Goal: Register for event/course: Sign up to attend an event or enroll in a course

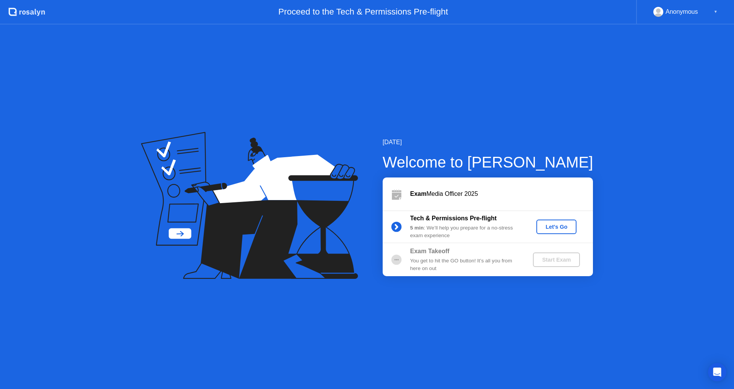
click at [567, 226] on div "Let's Go" at bounding box center [556, 227] width 34 height 6
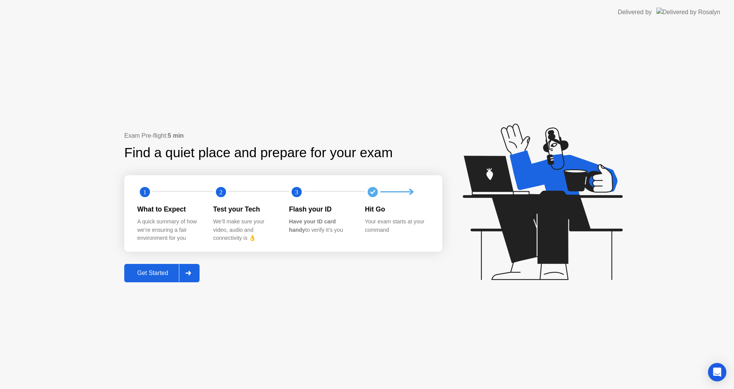
click at [159, 271] on button "Get Started" at bounding box center [161, 273] width 75 height 18
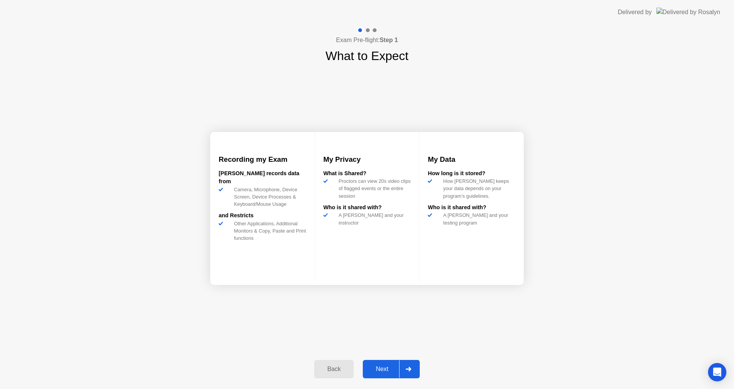
click at [386, 367] on div "Next" at bounding box center [382, 368] width 34 height 7
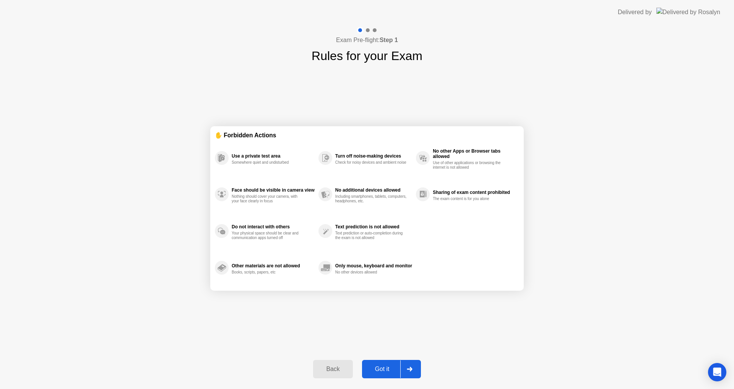
click at [384, 367] on div "Got it" at bounding box center [382, 368] width 36 height 7
select select "**********"
select select "*******"
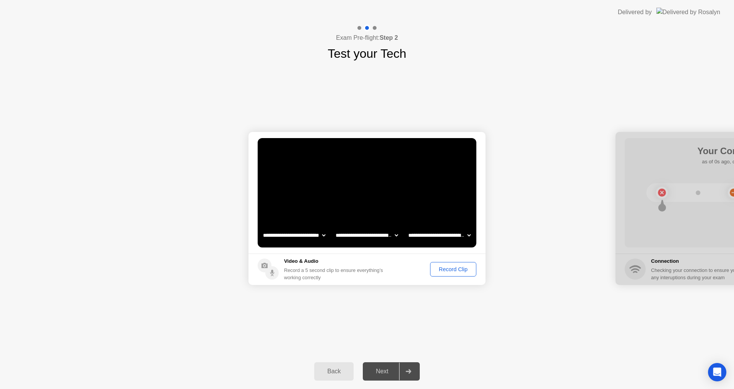
click at [451, 270] on div "Record Clip" at bounding box center [453, 269] width 41 height 6
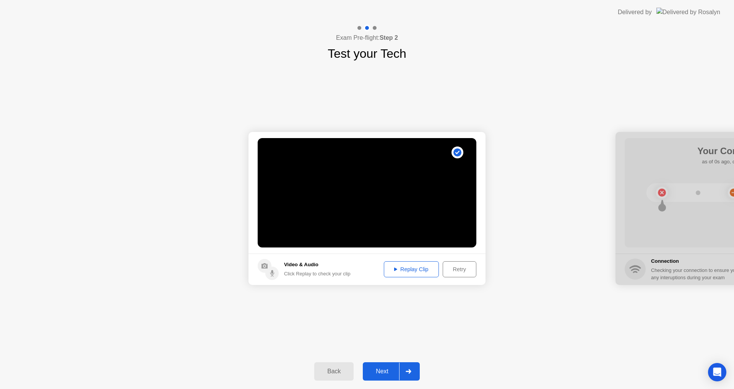
click at [418, 268] on div "Replay Clip" at bounding box center [411, 269] width 50 height 6
click at [390, 373] on div "Next" at bounding box center [382, 371] width 34 height 7
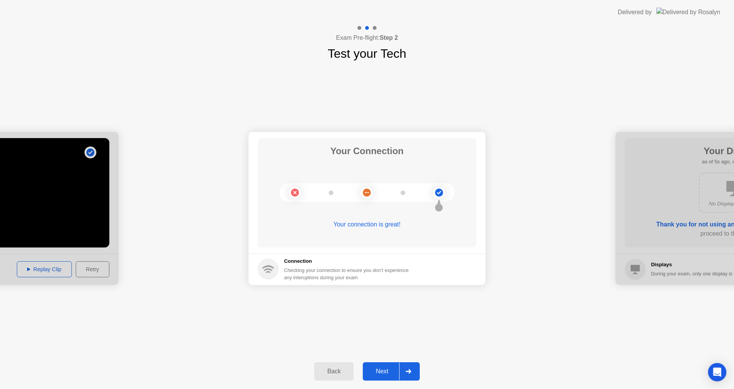
drag, startPoint x: 380, startPoint y: 372, endPoint x: 371, endPoint y: 370, distance: 8.9
click at [380, 372] on div "Next" at bounding box center [382, 371] width 34 height 7
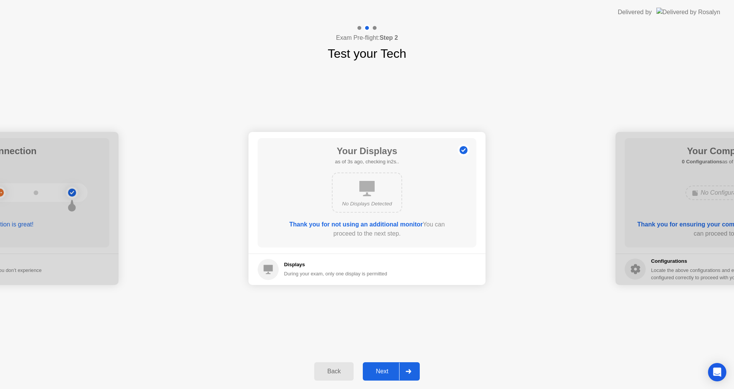
click at [382, 193] on div "No Displays Detected" at bounding box center [367, 192] width 70 height 40
click at [384, 369] on div "Next" at bounding box center [382, 371] width 34 height 7
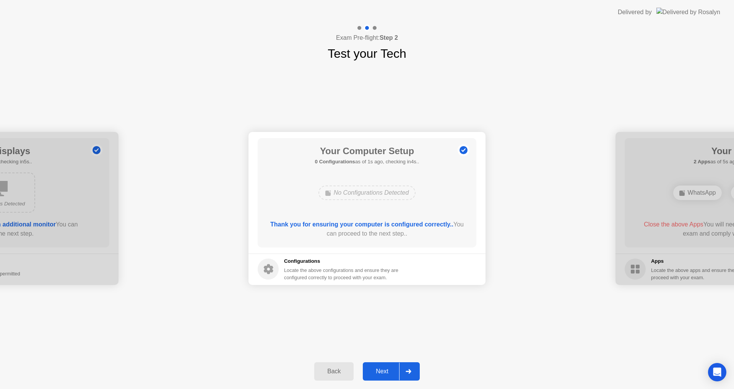
click at [382, 366] on button "Next" at bounding box center [391, 371] width 57 height 18
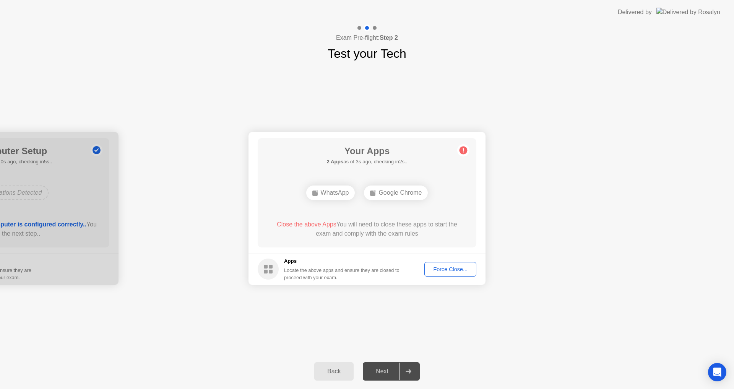
click at [461, 271] on div "Force Close..." at bounding box center [450, 269] width 47 height 6
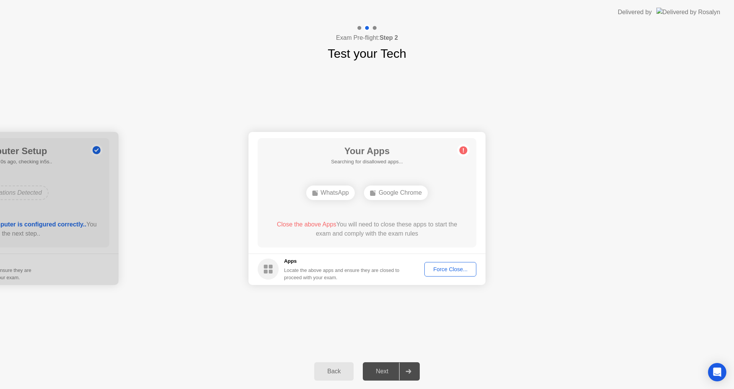
click at [452, 263] on button "Force Close..." at bounding box center [450, 269] width 52 height 15
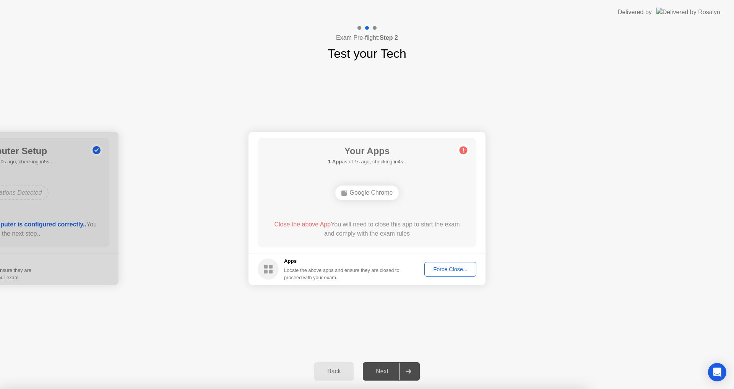
drag, startPoint x: 412, startPoint y: 237, endPoint x: 417, endPoint y: 237, distance: 5.0
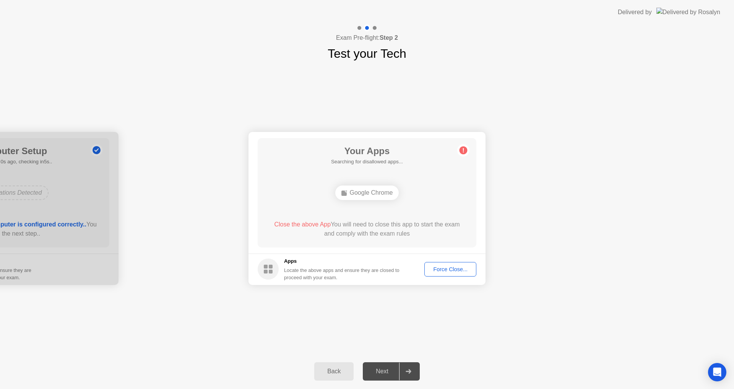
click at [382, 369] on div "Next" at bounding box center [382, 371] width 34 height 7
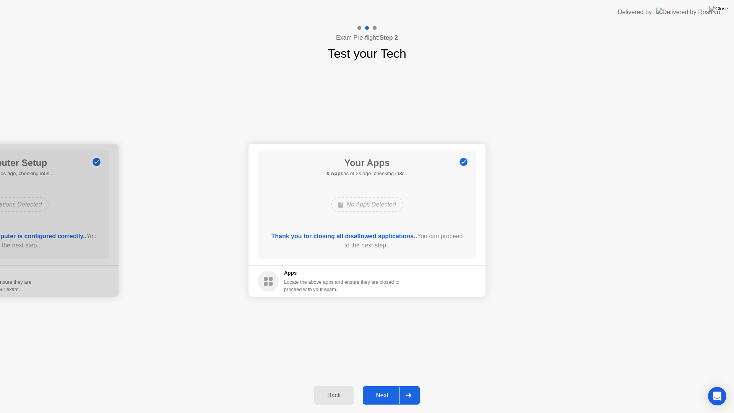
click at [386, 388] on div "Next" at bounding box center [382, 395] width 34 height 7
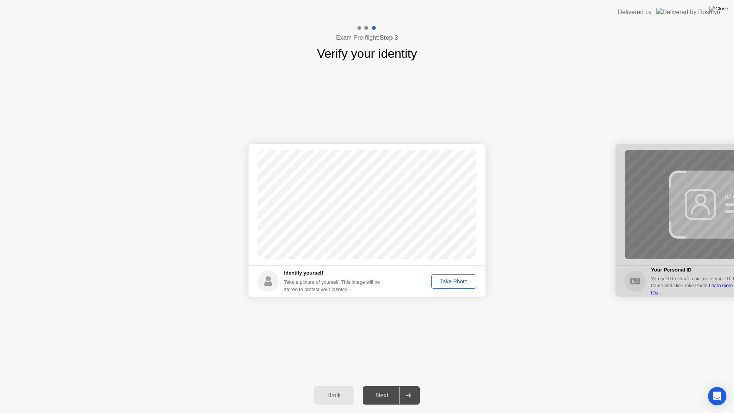
click at [465, 281] on div "Take Photo" at bounding box center [454, 281] width 40 height 6
click at [390, 388] on div "Next" at bounding box center [382, 395] width 34 height 7
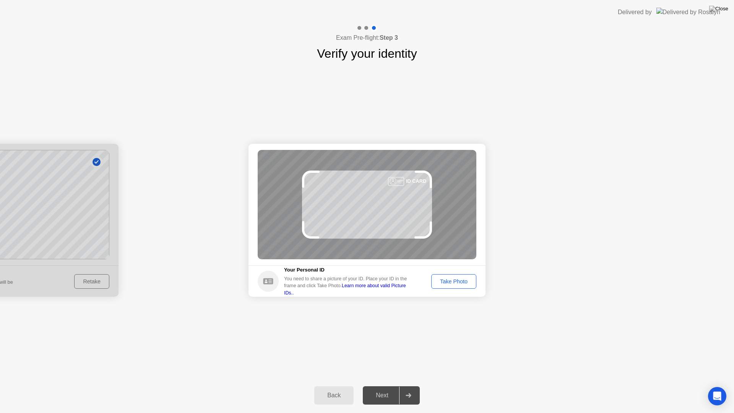
click at [462, 279] on div "Take Photo" at bounding box center [454, 281] width 40 height 6
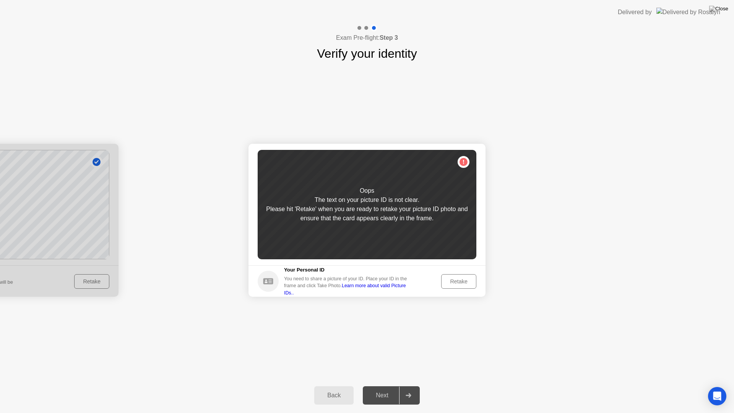
click at [456, 283] on div "Retake" at bounding box center [459, 281] width 30 height 6
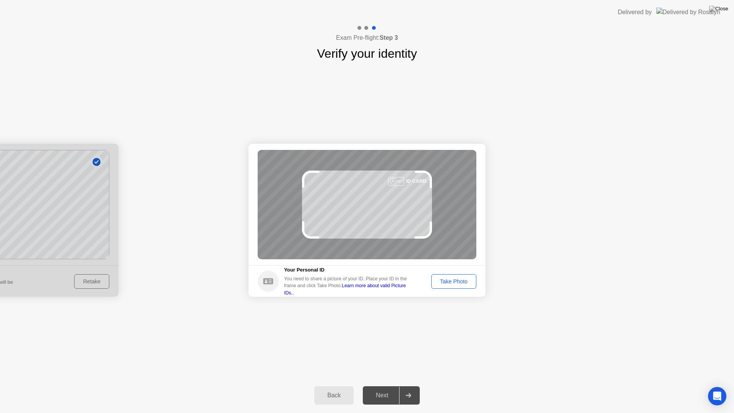
click at [461, 279] on div "Take Photo" at bounding box center [454, 281] width 40 height 6
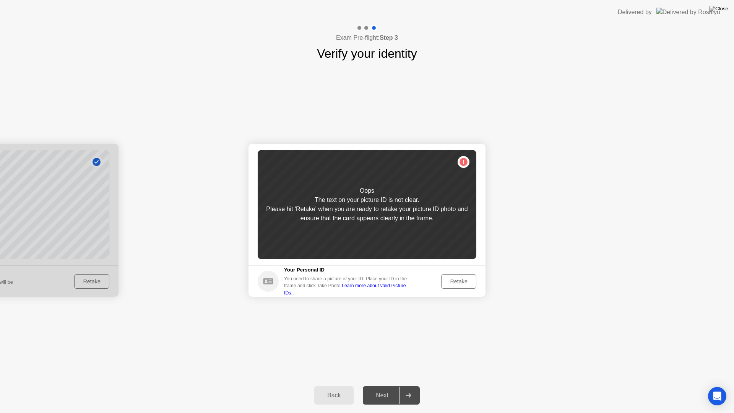
click at [456, 279] on div "Retake" at bounding box center [459, 281] width 30 height 6
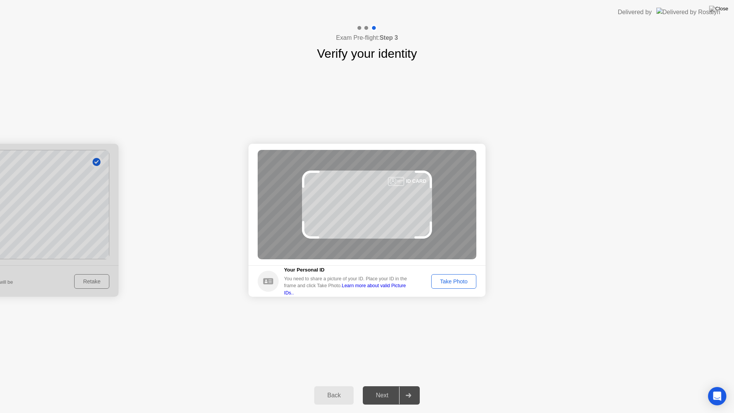
click at [458, 281] on div "Take Photo" at bounding box center [454, 281] width 40 height 6
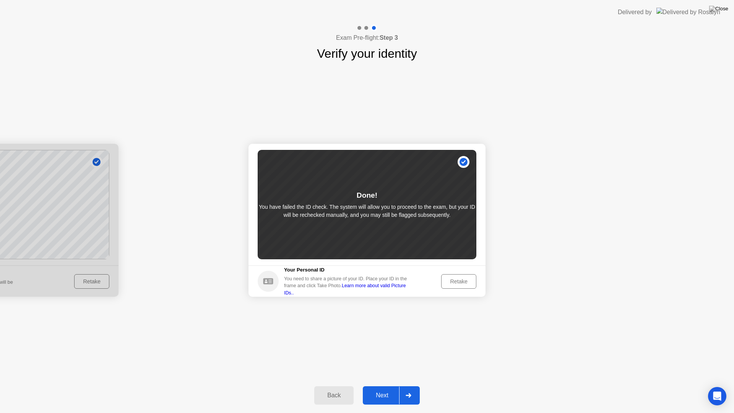
click at [383, 388] on div "Next" at bounding box center [382, 395] width 34 height 7
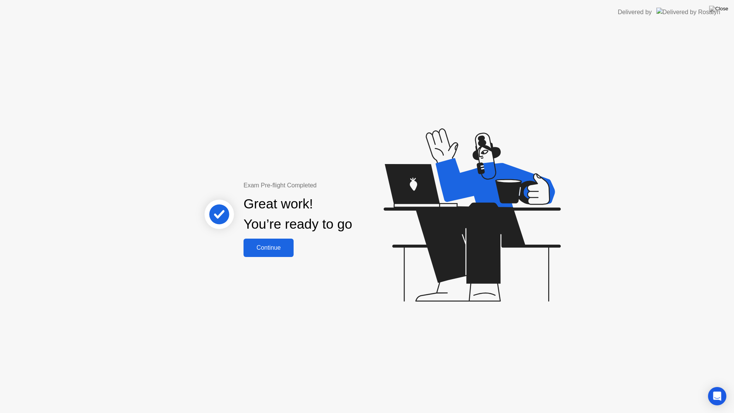
click at [274, 242] on button "Continue" at bounding box center [269, 248] width 50 height 18
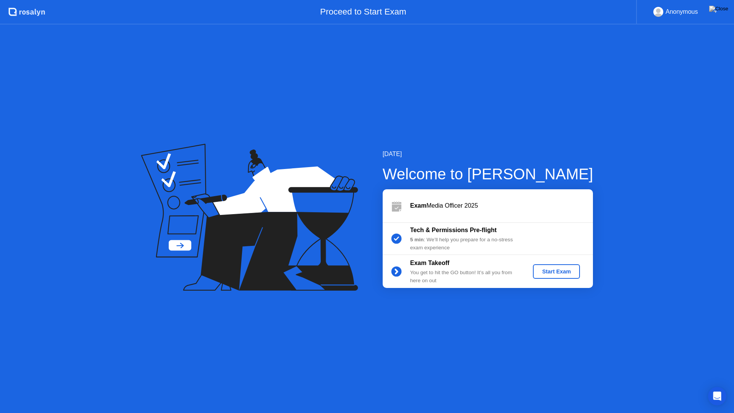
click at [567, 269] on div "Start Exam" at bounding box center [556, 271] width 41 height 6
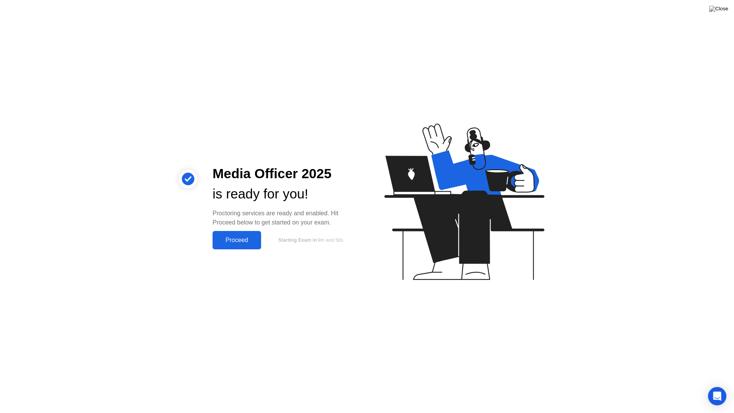
click at [254, 248] on button "Proceed" at bounding box center [237, 240] width 49 height 18
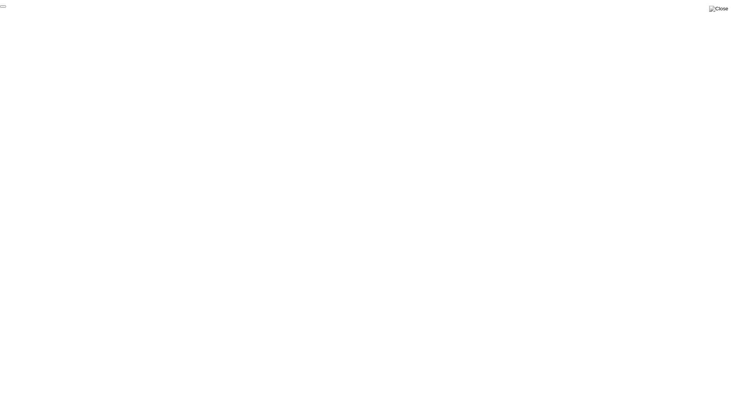
click div "End Proctoring Session"
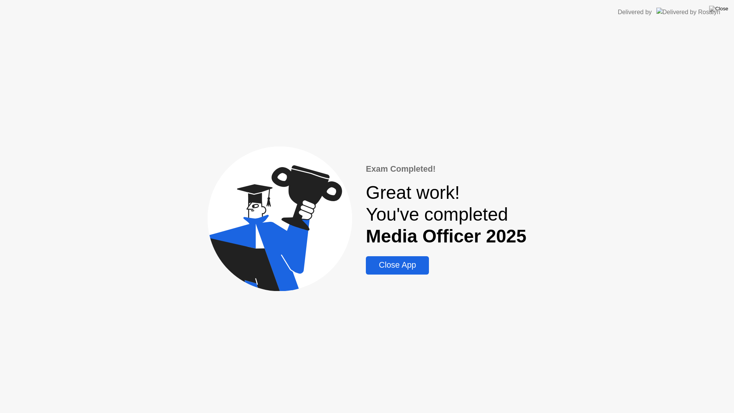
click at [394, 261] on div "Close App" at bounding box center [397, 265] width 58 height 10
